Goal: Communication & Community: Answer question/provide support

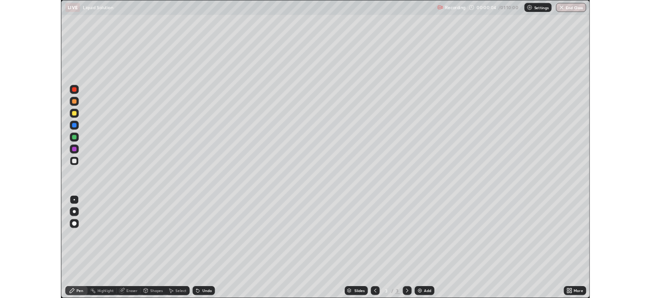
scroll to position [366, 651]
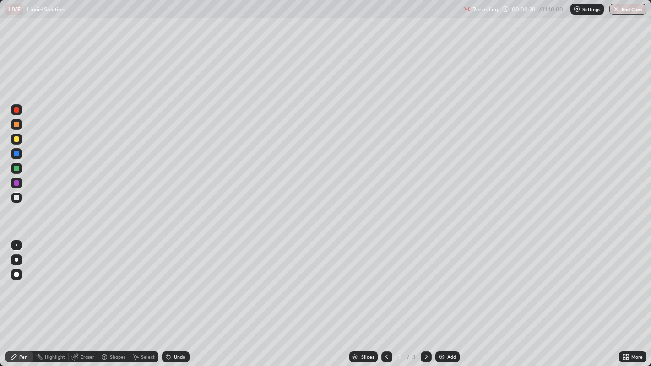
click at [16, 260] on div at bounding box center [17, 260] width 4 height 4
click at [441, 297] on img at bounding box center [441, 356] width 7 height 7
click at [17, 139] on div at bounding box center [16, 138] width 5 height 5
click at [17, 199] on div at bounding box center [16, 197] width 5 height 5
click at [16, 124] on div at bounding box center [16, 124] width 5 height 5
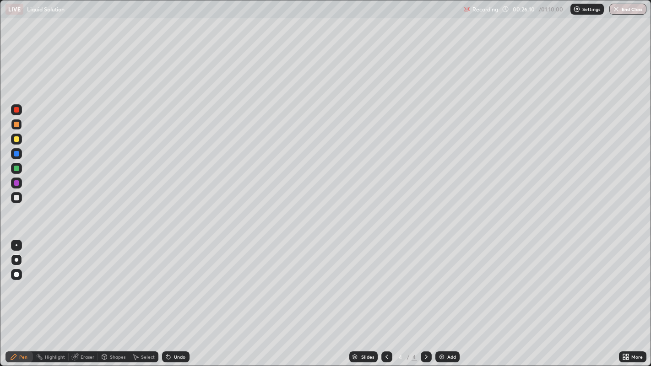
click at [447, 297] on div "Add" at bounding box center [451, 357] width 9 height 5
click at [17, 198] on div at bounding box center [16, 197] width 5 height 5
click at [18, 197] on div at bounding box center [16, 197] width 5 height 5
click at [440, 297] on img at bounding box center [441, 356] width 7 height 7
click at [91, 297] on div "Eraser" at bounding box center [88, 357] width 14 height 5
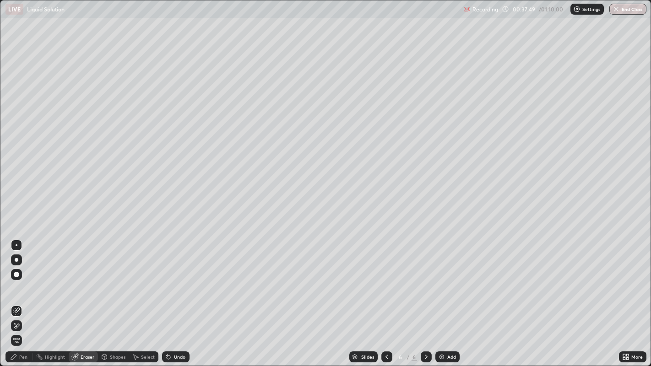
click at [26, 297] on div "Pen" at bounding box center [23, 357] width 8 height 5
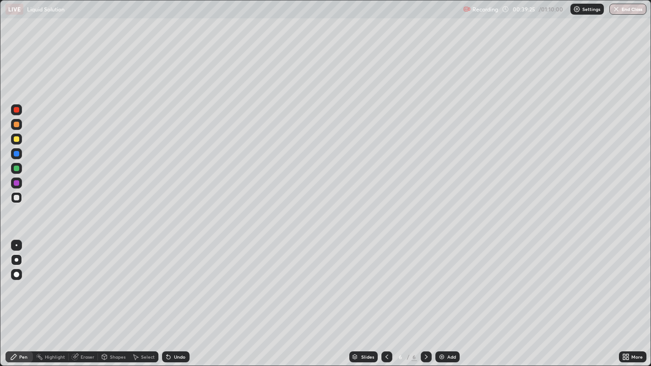
click at [17, 141] on div at bounding box center [16, 138] width 5 height 5
click at [85, 297] on div "Eraser" at bounding box center [88, 357] width 14 height 5
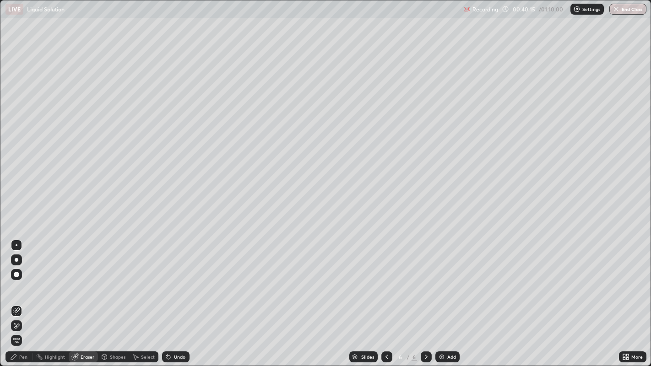
click at [27, 297] on div "Pen" at bounding box center [23, 357] width 8 height 5
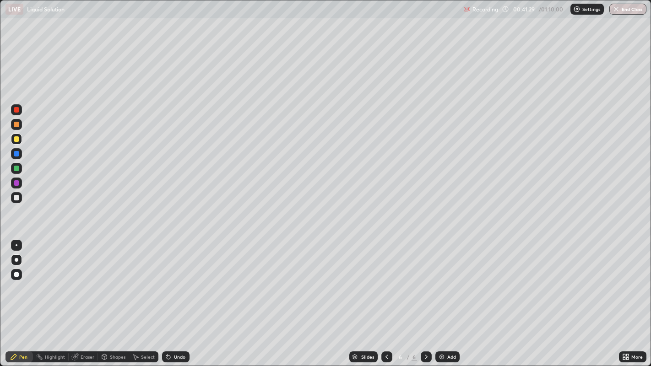
click at [85, 297] on div "Eraser" at bounding box center [88, 357] width 14 height 5
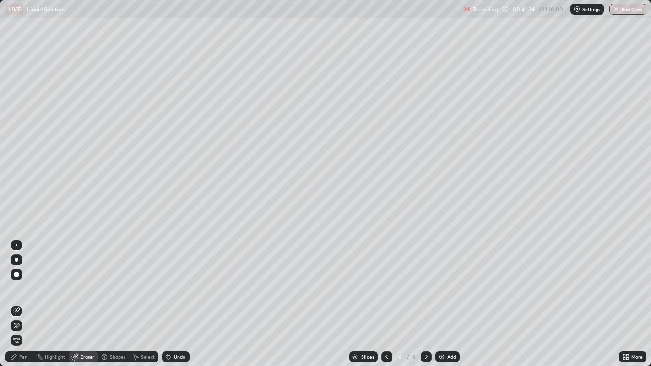
click at [24, 297] on div "Pen" at bounding box center [23, 357] width 8 height 5
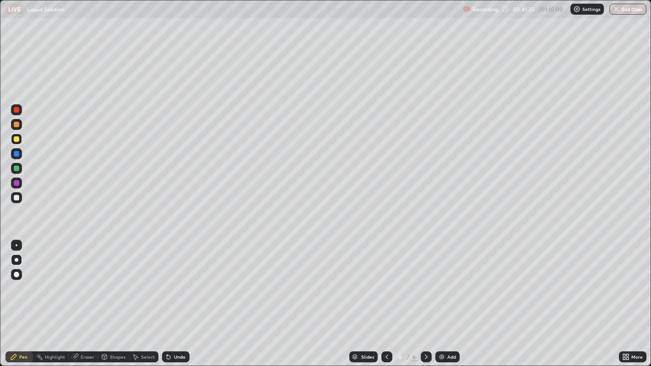
click at [17, 199] on div at bounding box center [16, 197] width 5 height 5
click at [618, 9] on img "button" at bounding box center [616, 8] width 7 height 7
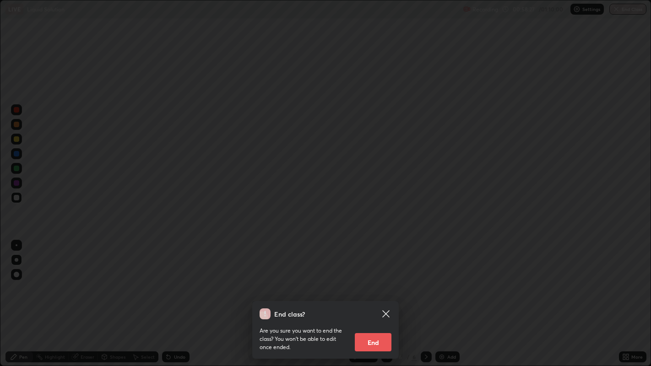
click at [382, 297] on button "End" at bounding box center [373, 342] width 37 height 18
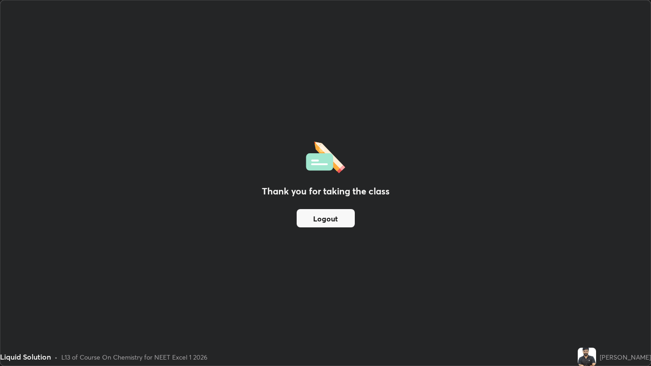
click at [336, 226] on button "Logout" at bounding box center [326, 218] width 58 height 18
click at [334, 219] on button "Logout" at bounding box center [326, 218] width 58 height 18
click at [329, 222] on button "Logout" at bounding box center [326, 218] width 58 height 18
click at [329, 223] on button "Logout" at bounding box center [326, 218] width 58 height 18
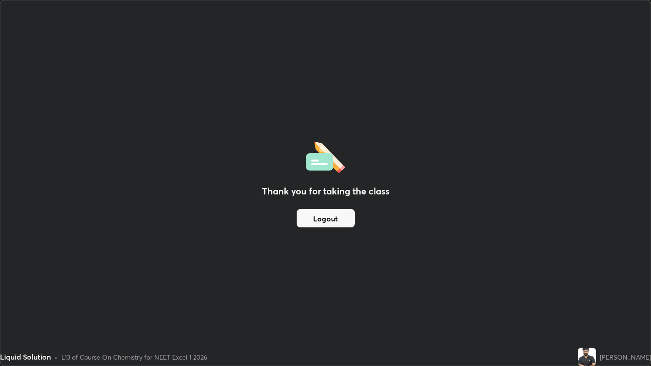
click at [329, 223] on button "Logout" at bounding box center [326, 218] width 58 height 18
click at [329, 222] on button "Logout" at bounding box center [326, 218] width 58 height 18
click at [330, 221] on button "Logout" at bounding box center [326, 218] width 58 height 18
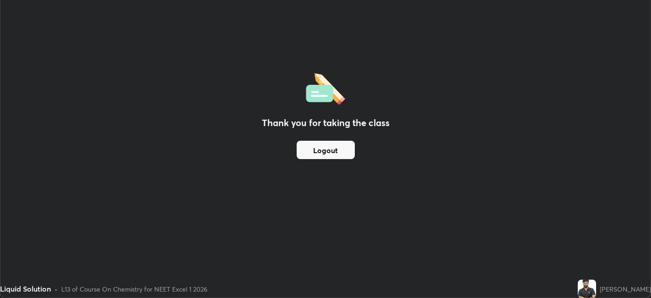
scroll to position [45490, 45136]
